Goal: Navigation & Orientation: Find specific page/section

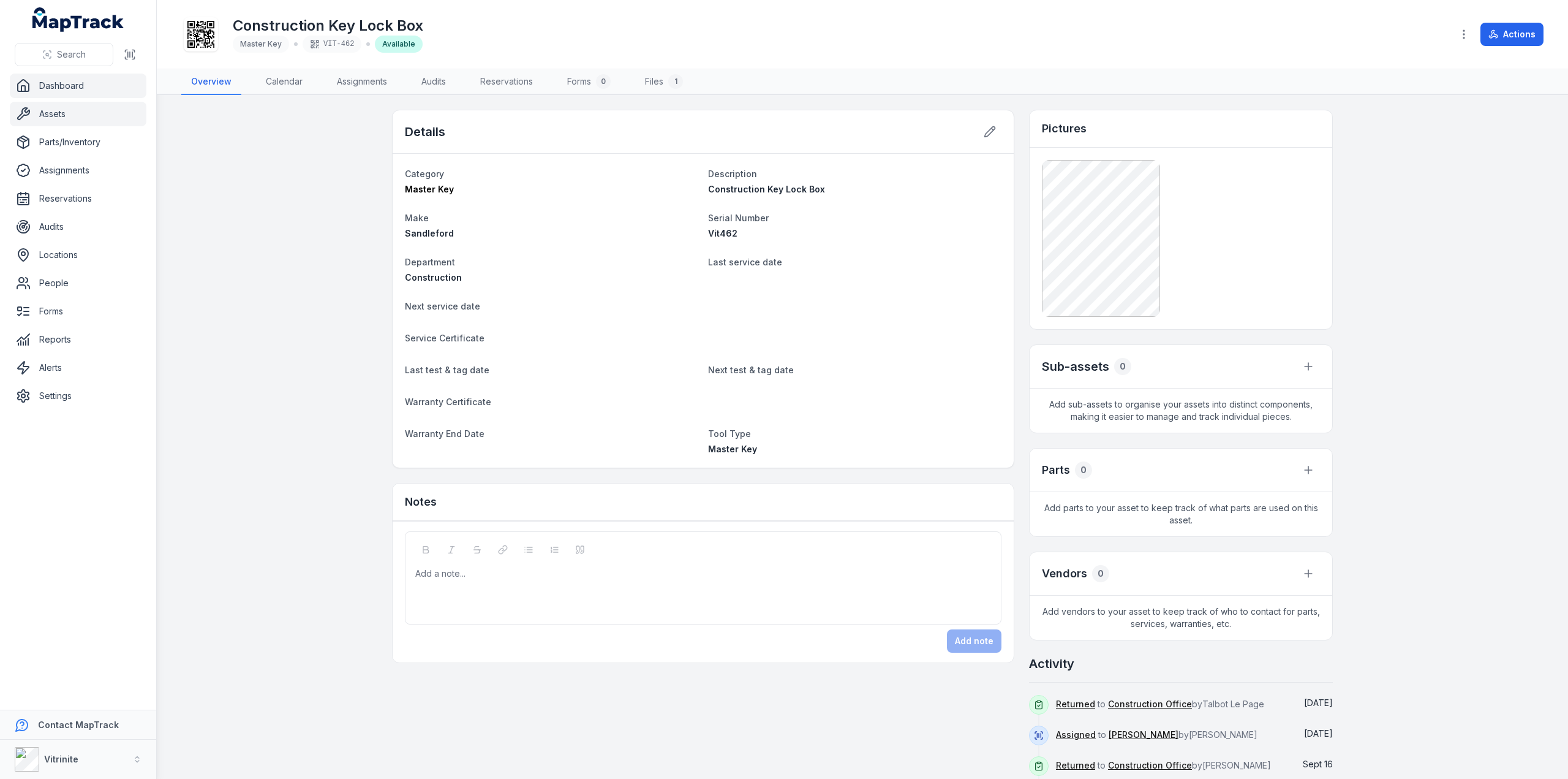
click at [39, 86] on link "Dashboard" at bounding box center [78, 86] width 136 height 24
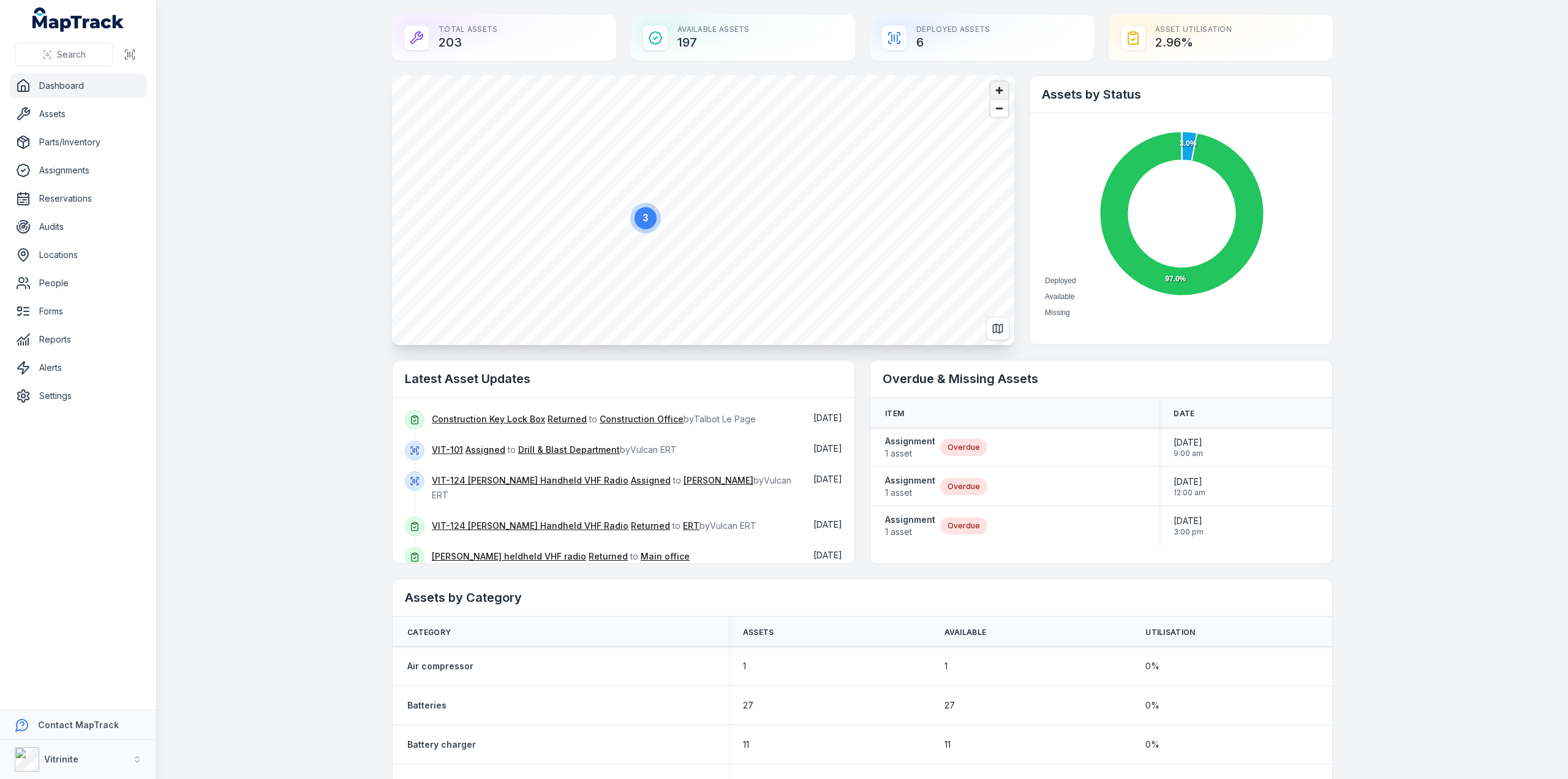
click at [1001, 86] on span "Zoom in" at bounding box center [999, 90] width 18 height 18
click at [1000, 86] on span "Zoom in" at bounding box center [999, 90] width 18 height 18
click at [999, 86] on span "Zoom in" at bounding box center [999, 90] width 18 height 18
click at [1000, 88] on span "Zoom in" at bounding box center [999, 90] width 18 height 18
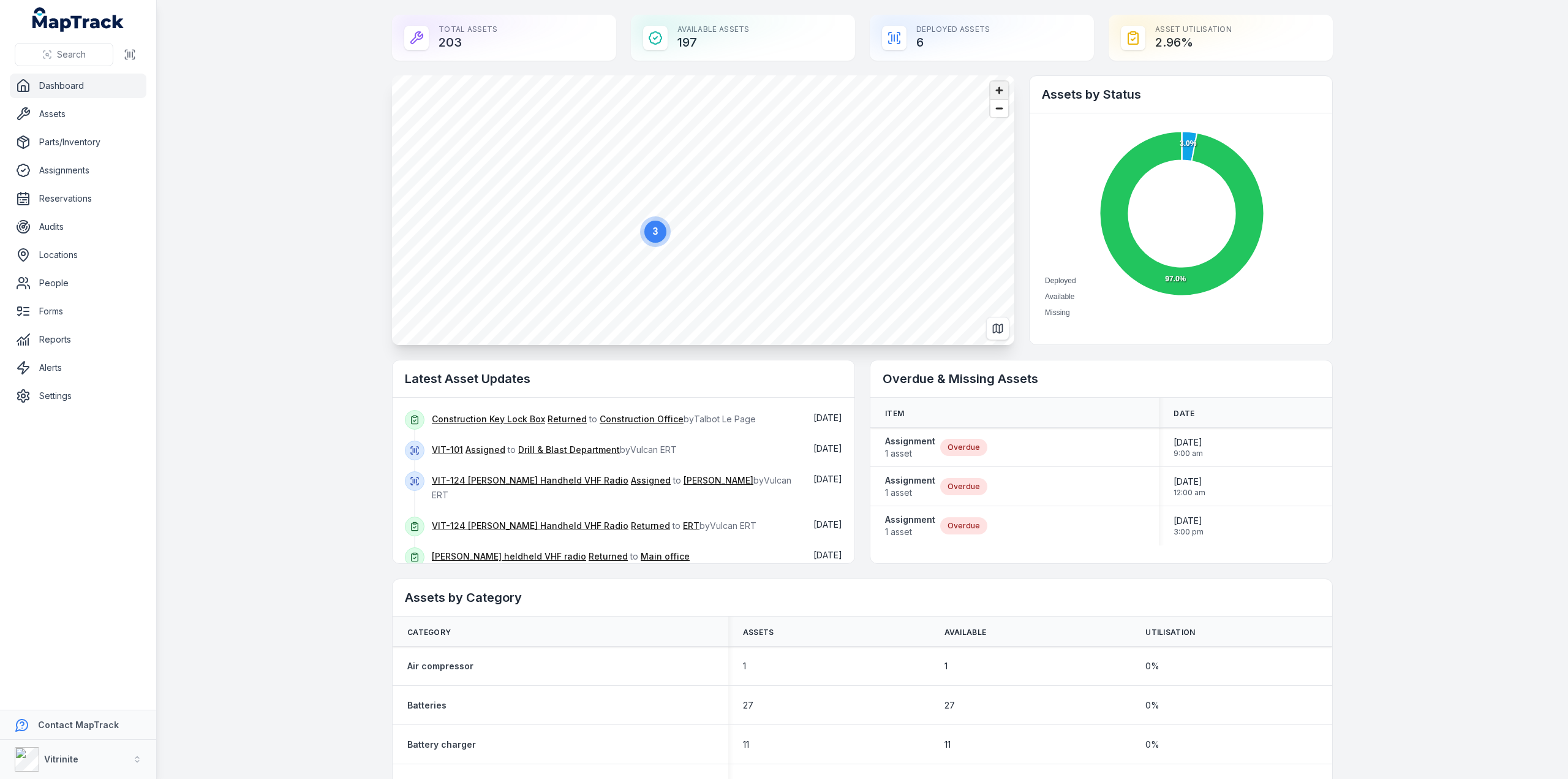
click at [992, 84] on span "Zoom in" at bounding box center [999, 90] width 18 height 18
click at [996, 90] on span "Zoom in" at bounding box center [999, 90] width 18 height 18
